Goal: Task Accomplishment & Management: Manage account settings

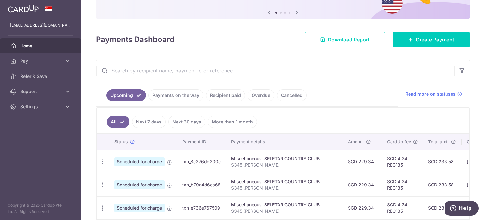
scroll to position [65, 0]
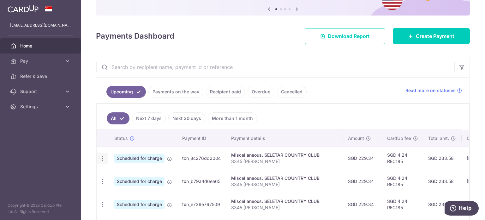
click at [101, 160] on icon "button" at bounding box center [102, 158] width 7 height 7
click at [116, 173] on span "Update payment" at bounding box center [136, 176] width 43 height 8
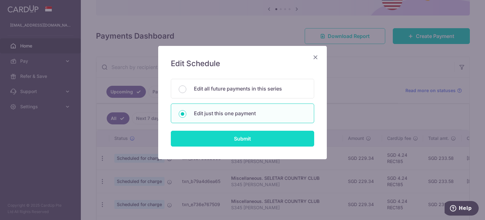
click at [234, 134] on input "Submit" at bounding box center [242, 138] width 143 height 16
radio input "true"
type input "229.34"
type input "[DATE]"
type input "S345 [PERSON_NAME]"
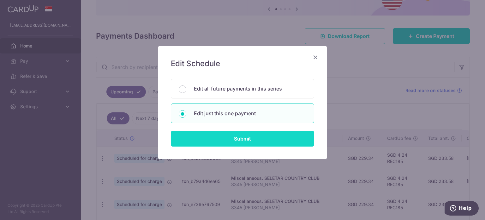
type input "REC185"
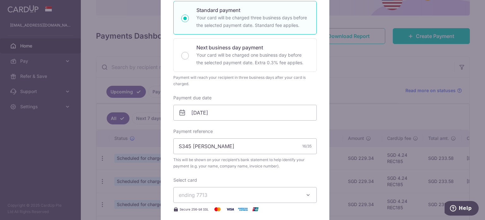
scroll to position [114, 0]
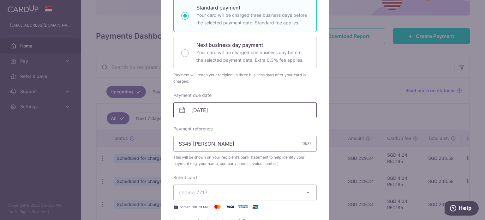
click at [232, 112] on input "[DATE]" at bounding box center [244, 110] width 143 height 16
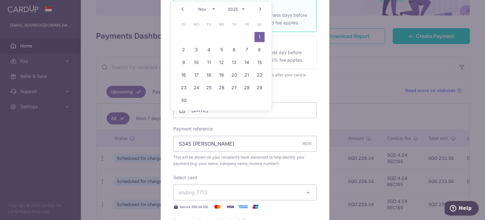
click at [181, 11] on link "Prev" at bounding box center [183, 9] width 8 height 8
click at [220, 74] on link "22" at bounding box center [222, 75] width 10 height 10
type input "[DATE]"
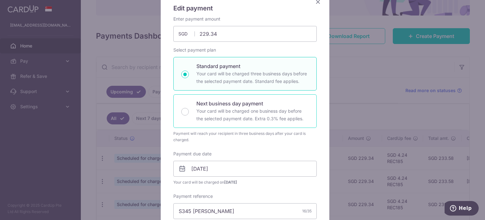
scroll to position [54, 0]
click at [223, 39] on input "229.34" at bounding box center [244, 35] width 143 height 16
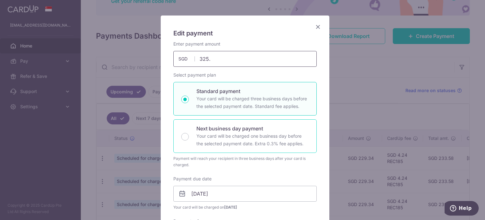
scroll to position [26, 0]
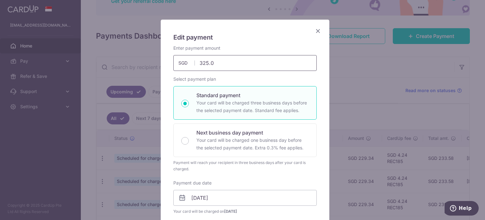
type input "325.07"
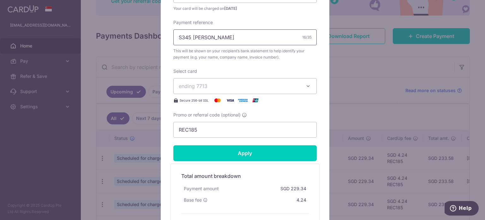
scroll to position [231, 0]
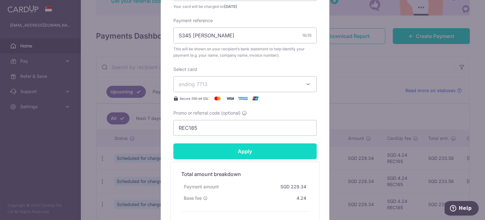
click at [216, 152] on input "Apply" at bounding box center [244, 151] width 143 height 16
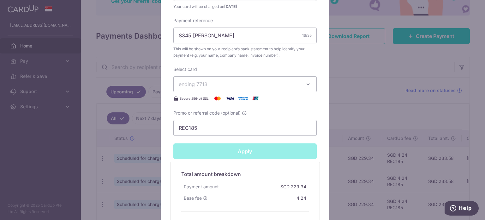
type input "Successfully Applied"
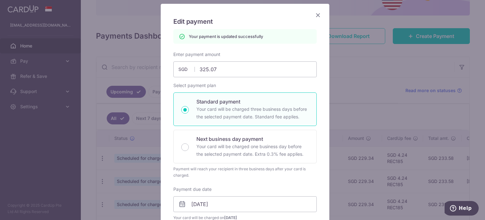
scroll to position [18, 0]
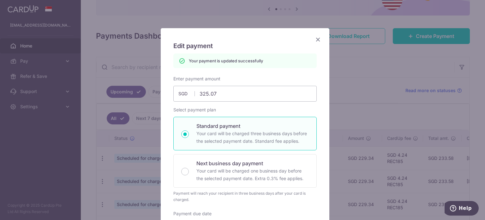
click at [316, 39] on icon "Close" at bounding box center [318, 39] width 8 height 8
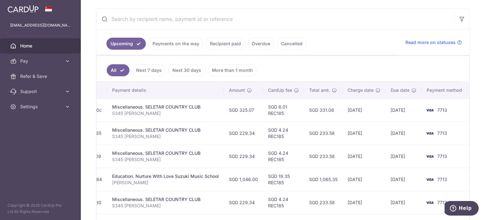
scroll to position [115, 0]
